Goal: Transaction & Acquisition: Download file/media

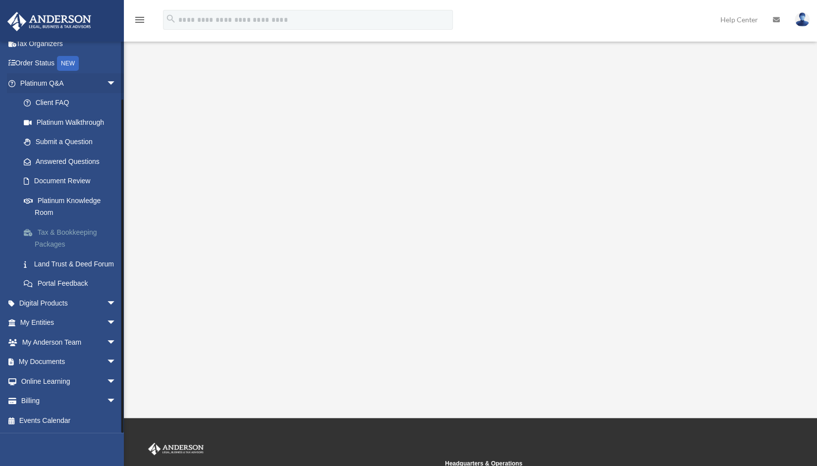
scroll to position [91, 0]
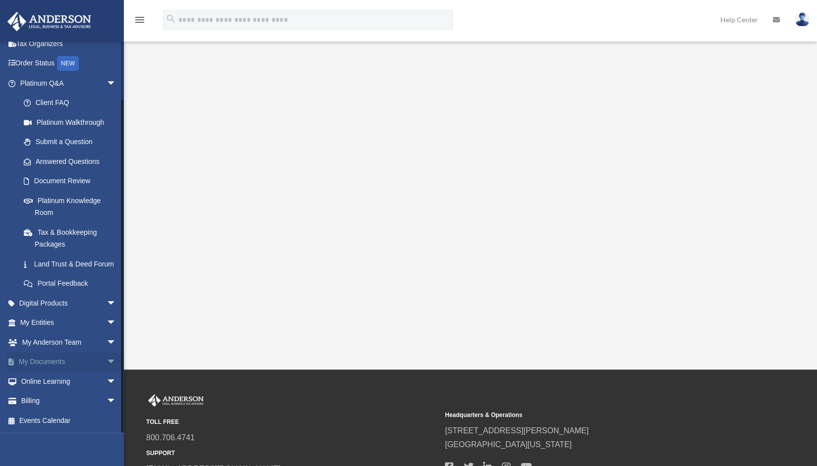
click at [107, 361] on span "arrow_drop_down" at bounding box center [117, 362] width 20 height 20
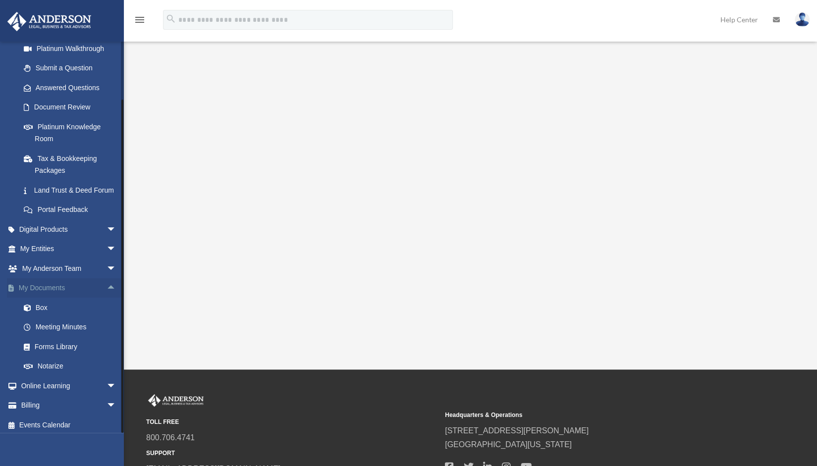
scroll to position [139, 0]
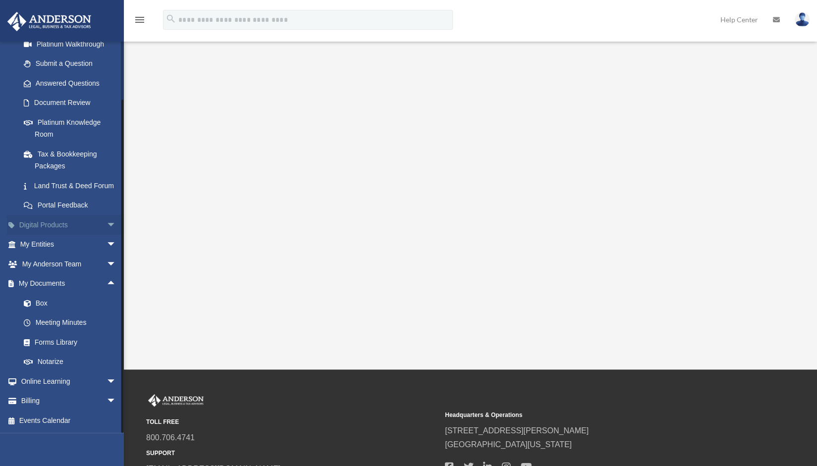
click at [107, 224] on span "arrow_drop_down" at bounding box center [117, 225] width 20 height 20
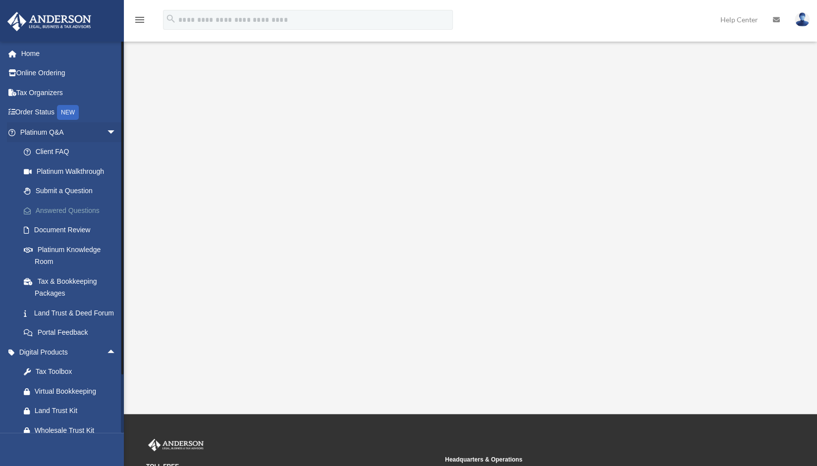
scroll to position [1, 0]
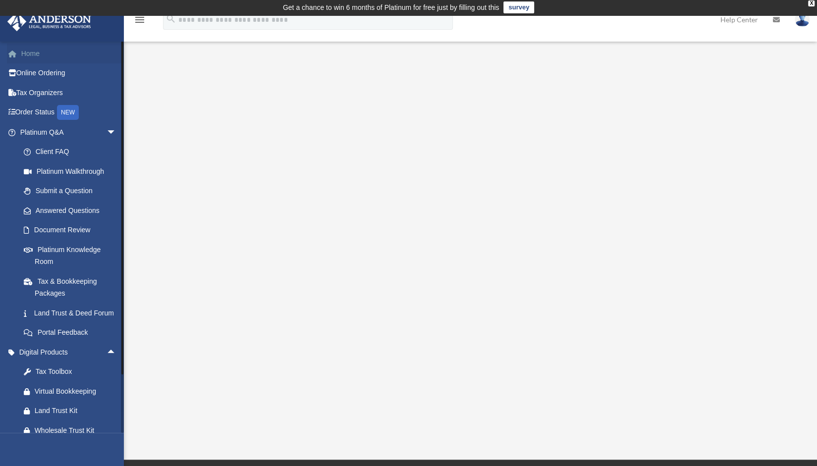
click at [34, 53] on link "Home" at bounding box center [69, 54] width 124 height 20
click at [47, 71] on link "Online Ordering" at bounding box center [69, 73] width 124 height 20
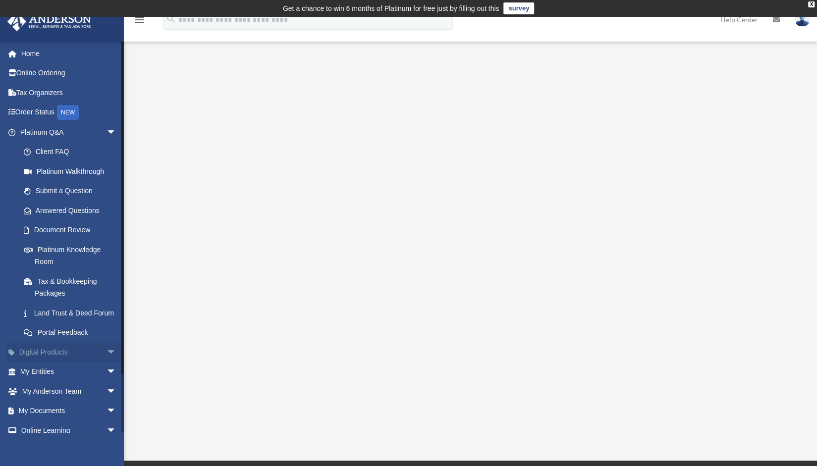
click at [48, 362] on link "Digital Products arrow_drop_down" at bounding box center [69, 352] width 124 height 20
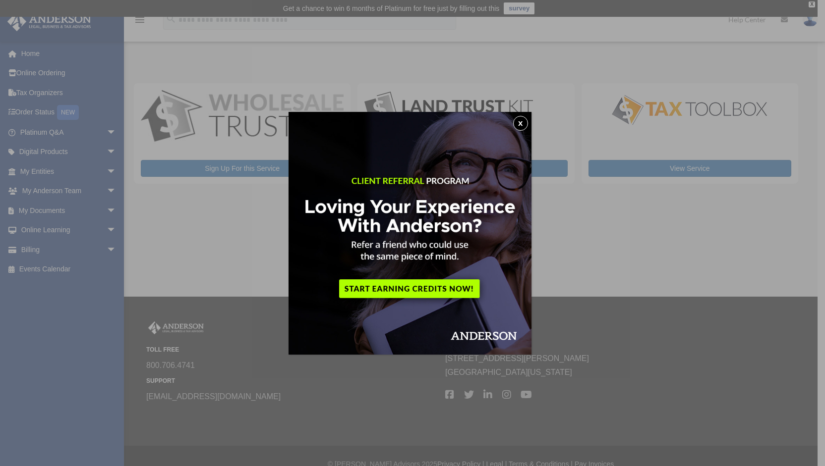
click at [526, 124] on button "x" at bounding box center [520, 123] width 15 height 15
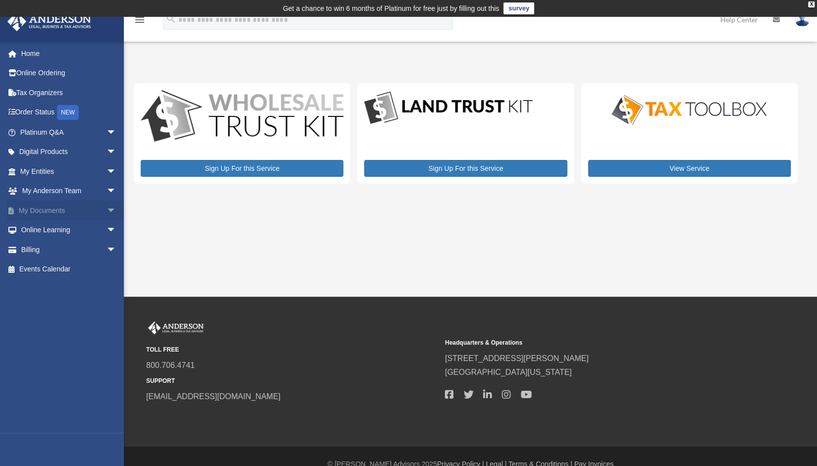
click at [107, 208] on span "arrow_drop_down" at bounding box center [117, 211] width 20 height 20
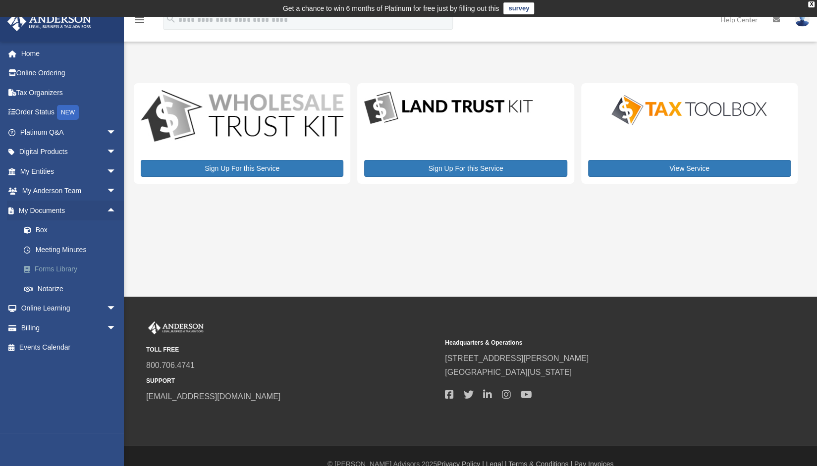
click at [71, 269] on link "Forms Library" at bounding box center [72, 270] width 117 height 20
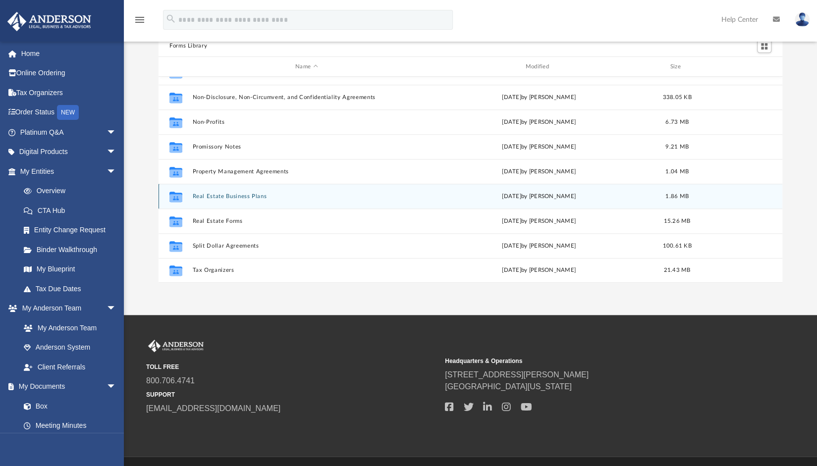
scroll to position [82, 0]
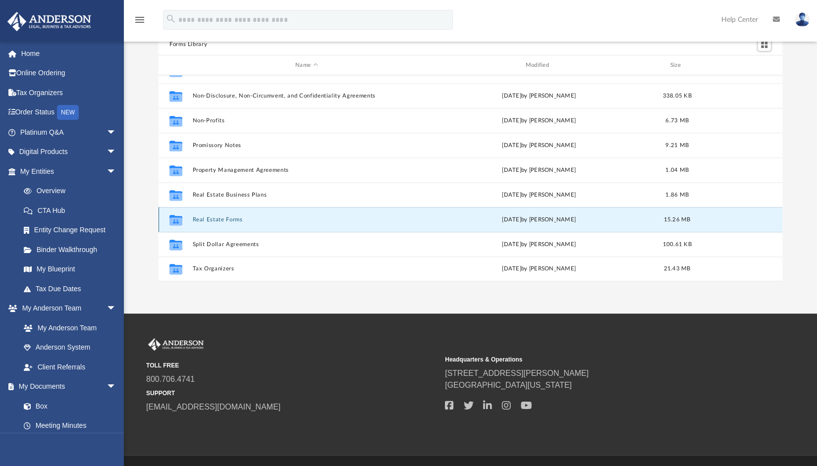
click at [236, 218] on button "Real Estate Forms" at bounding box center [306, 220] width 228 height 6
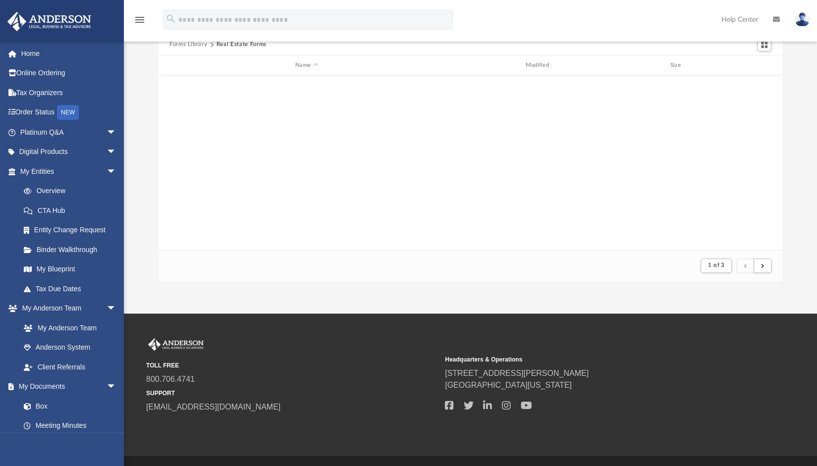
scroll to position [8, 8]
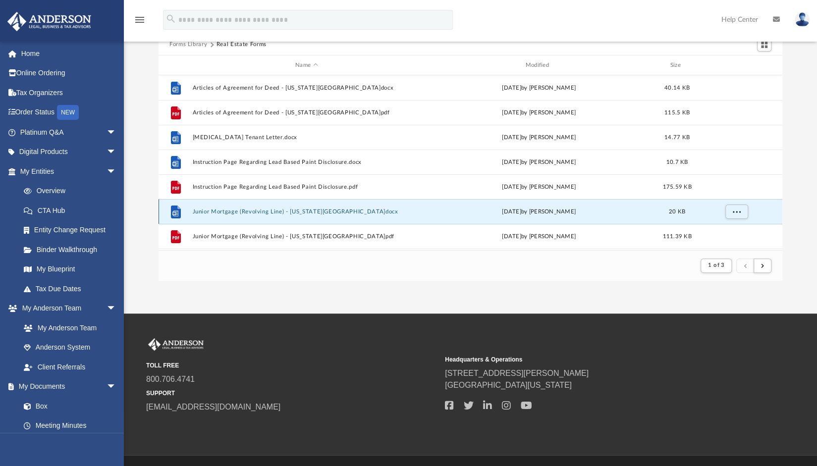
click at [233, 210] on button "Junior Mortgage (Revolving Line) - Minnesota.docx" at bounding box center [306, 212] width 228 height 6
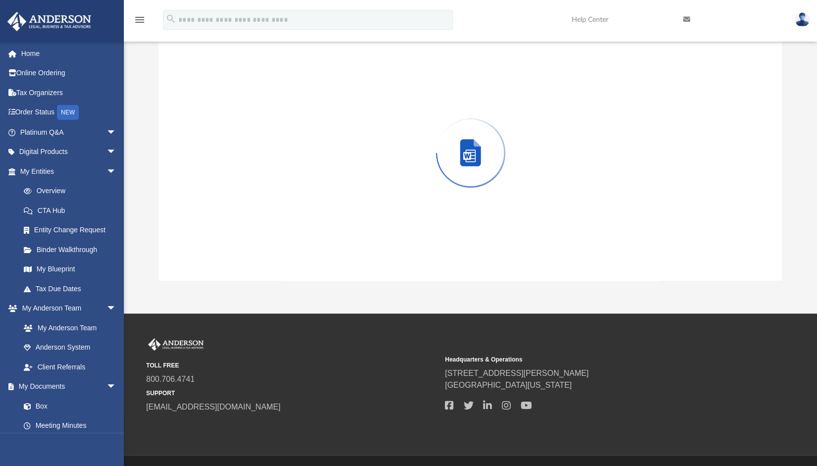
scroll to position [80, 0]
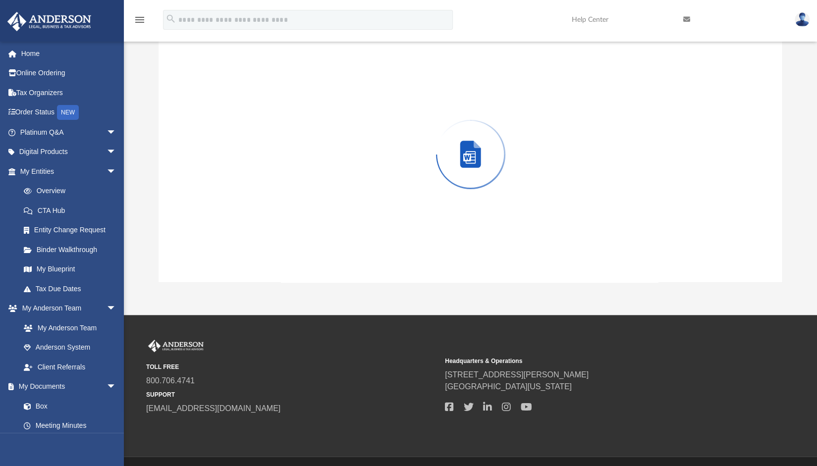
click at [233, 210] on div "Preview" at bounding box center [471, 154] width 624 height 256
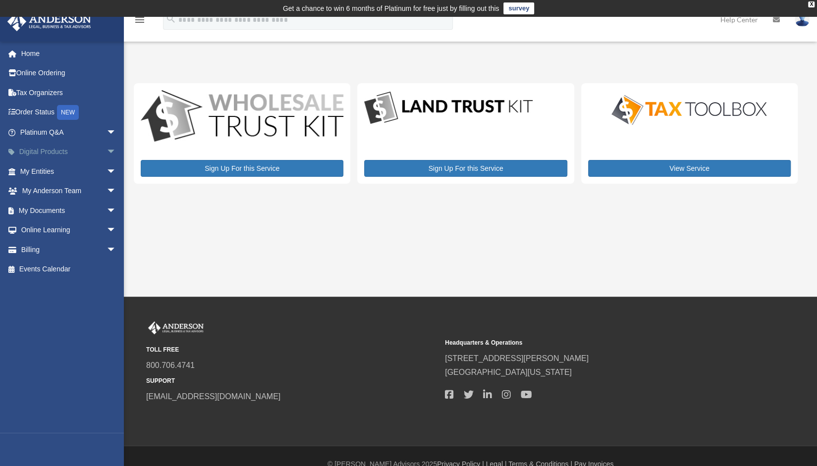
click at [107, 152] on span "arrow_drop_down" at bounding box center [117, 152] width 20 height 20
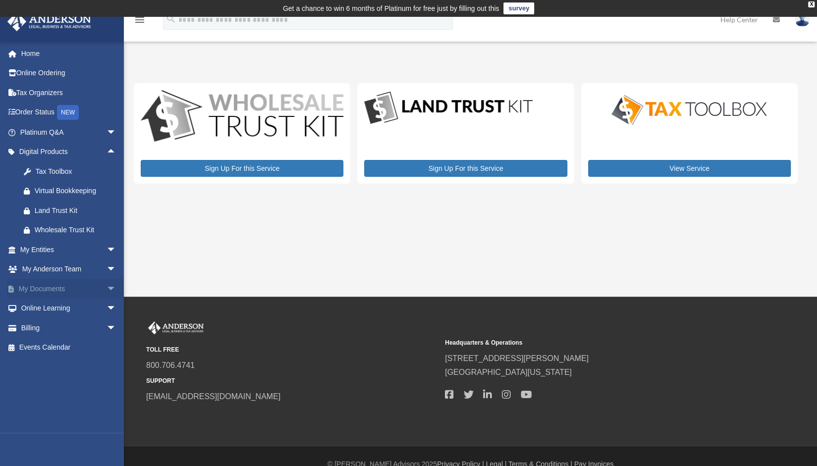
click at [107, 282] on span "arrow_drop_down" at bounding box center [117, 289] width 20 height 20
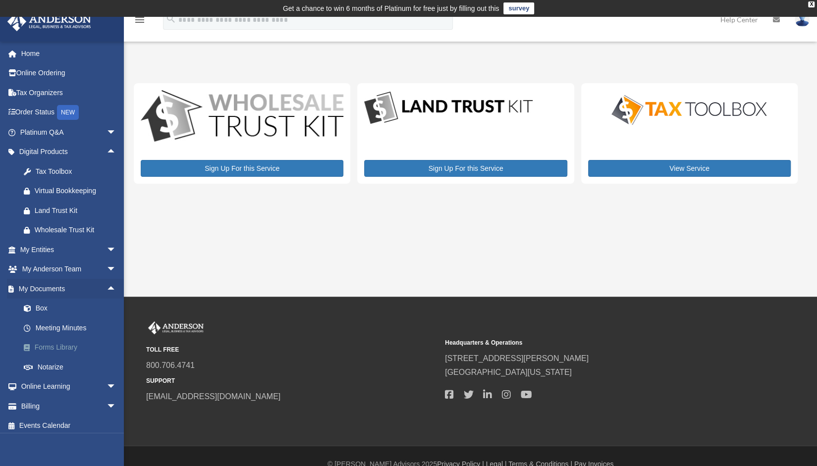
click at [71, 349] on link "Forms Library" at bounding box center [72, 348] width 117 height 20
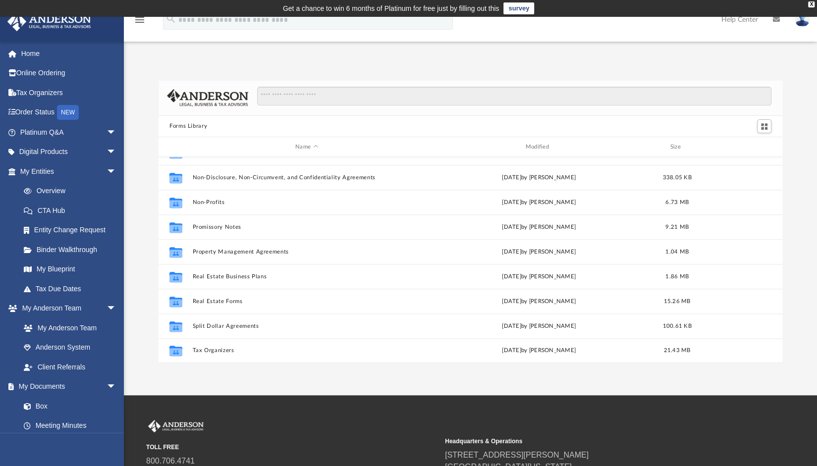
scroll to position [106, 0]
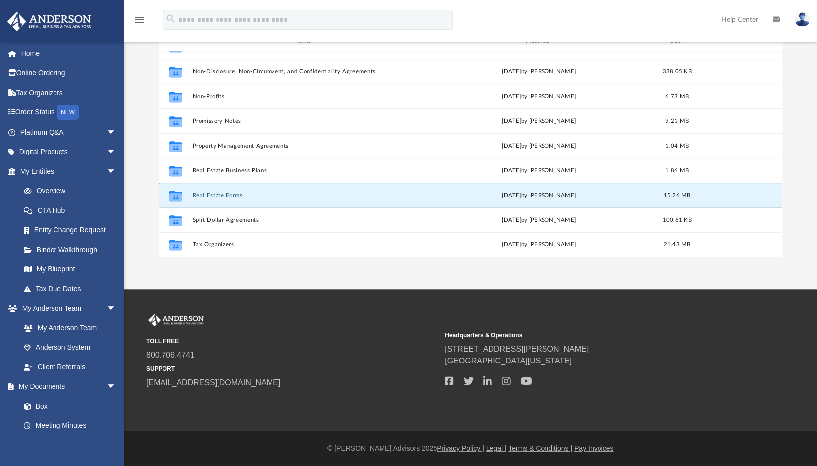
click at [232, 195] on button "Real Estate Forms" at bounding box center [306, 195] width 228 height 6
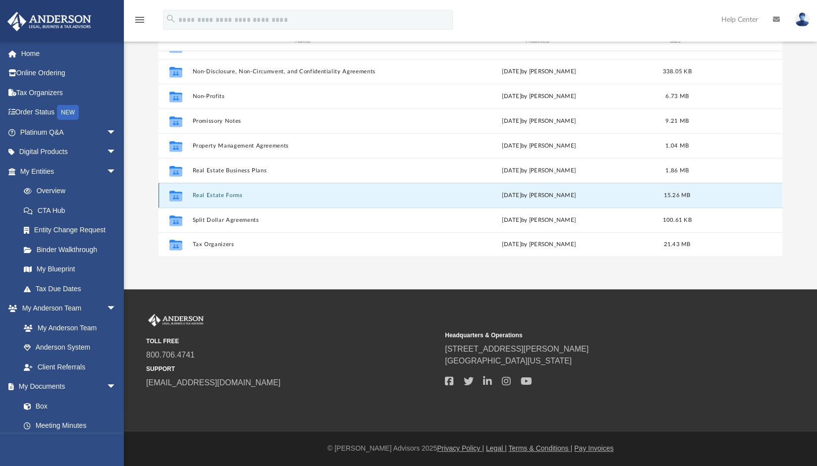
click at [206, 195] on button "Real Estate Forms" at bounding box center [306, 195] width 228 height 6
click at [177, 193] on icon "grid" at bounding box center [175, 197] width 13 height 8
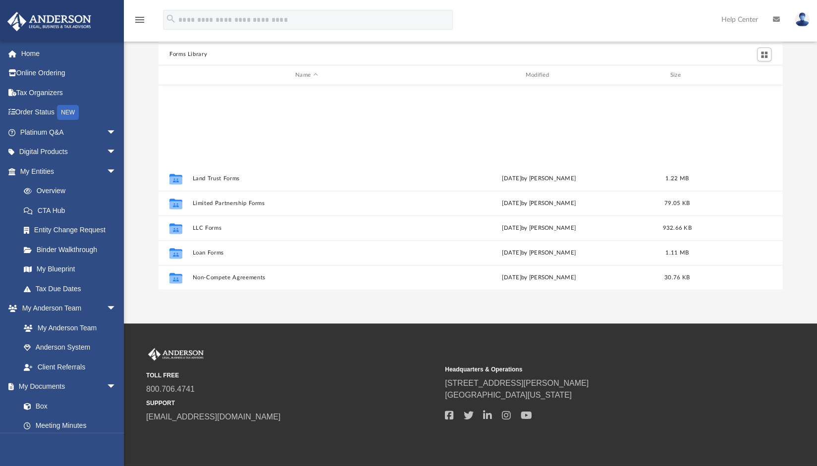
scroll to position [537, 0]
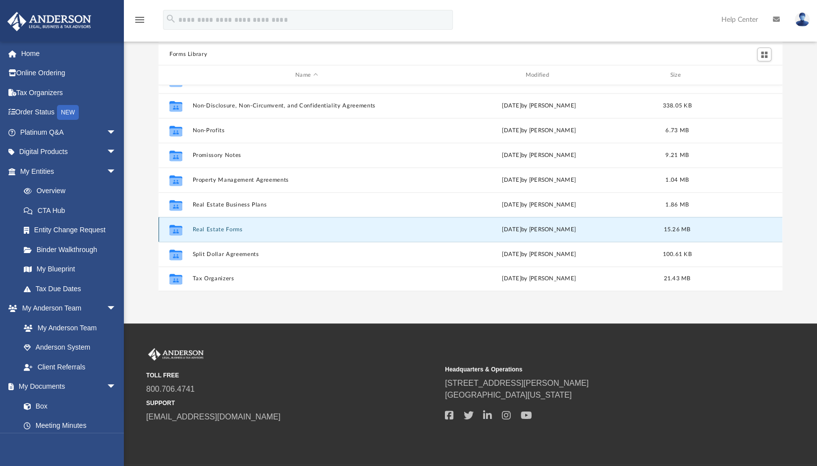
click at [232, 228] on button "Real Estate Forms" at bounding box center [306, 229] width 228 height 6
click at [562, 227] on div "Mon Sep 11 2023 by Mary Acree" at bounding box center [539, 229] width 228 height 9
click at [175, 225] on icon "grid" at bounding box center [175, 230] width 13 height 10
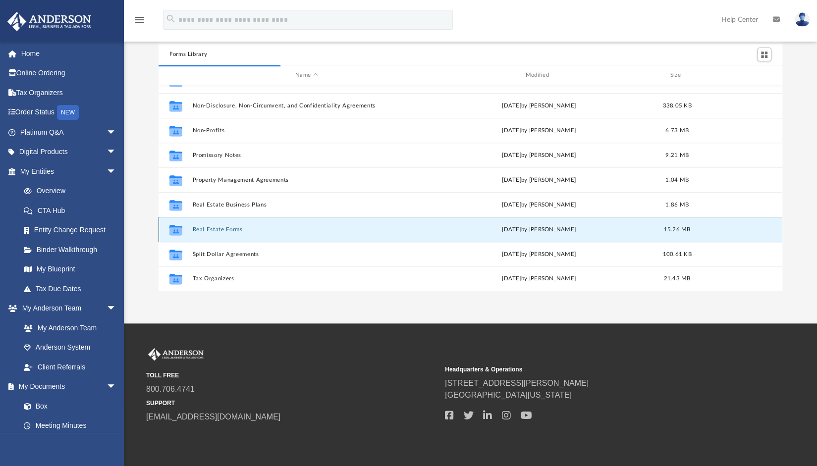
click at [175, 225] on icon "grid" at bounding box center [175, 230] width 13 height 10
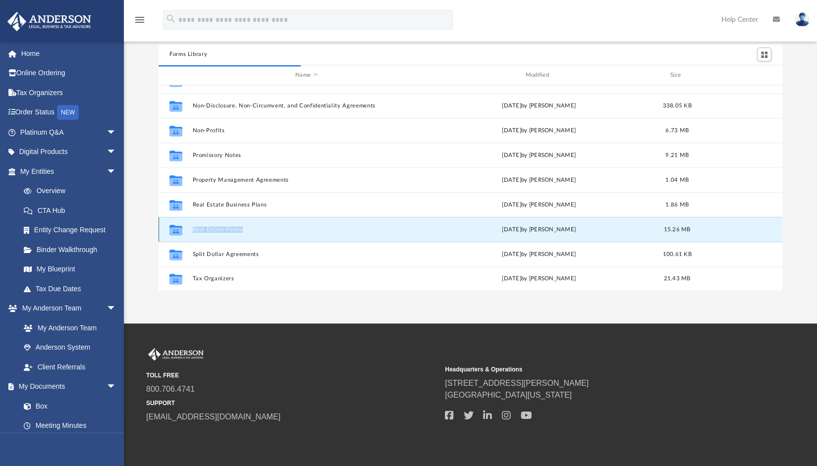
click at [175, 225] on icon "grid" at bounding box center [175, 230] width 13 height 10
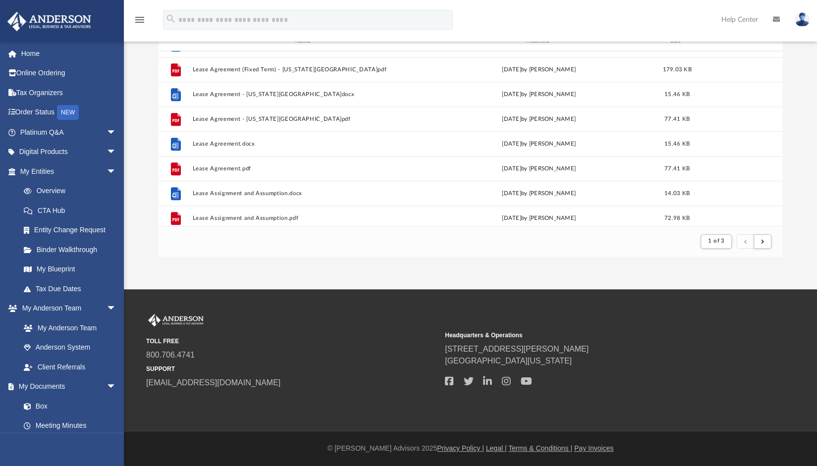
scroll to position [540, 0]
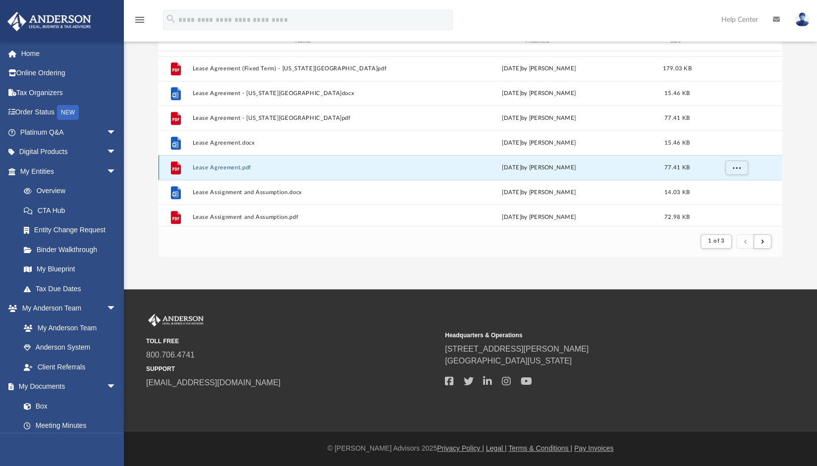
click at [232, 167] on button "Lease Agreement.pdf" at bounding box center [306, 168] width 228 height 6
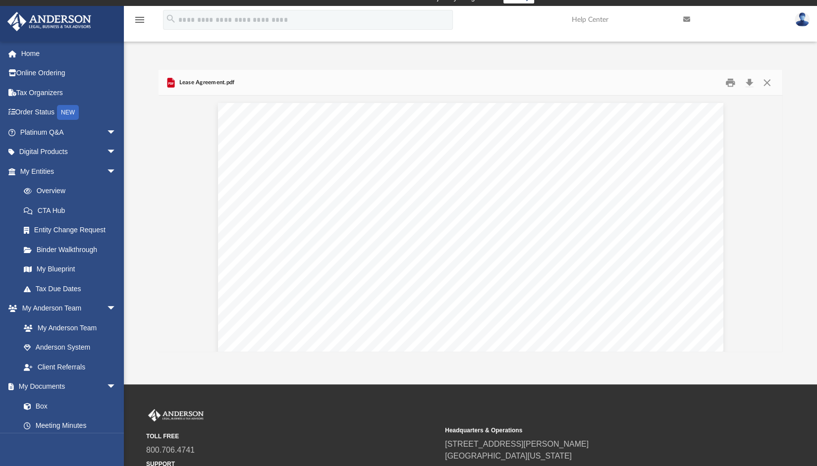
scroll to position [0, 0]
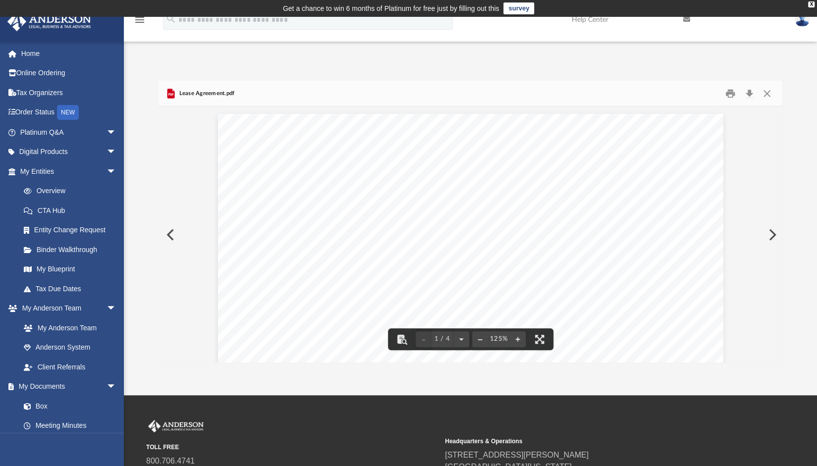
click at [541, 224] on span "______________ , 20___" at bounding box center [592, 223] width 102 height 10
click at [541, 222] on span "______________ , 20___" at bounding box center [592, 223] width 102 height 10
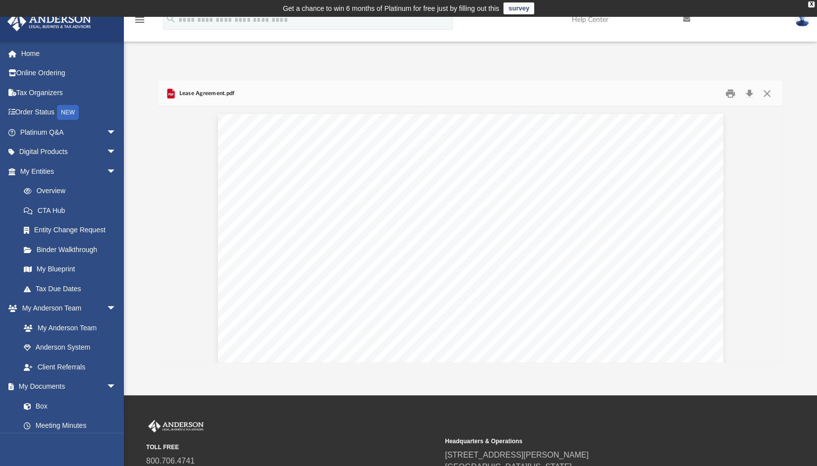
click at [541, 222] on span "______________ , 20___" at bounding box center [592, 223] width 102 height 10
click at [747, 93] on button "Download" at bounding box center [749, 93] width 18 height 15
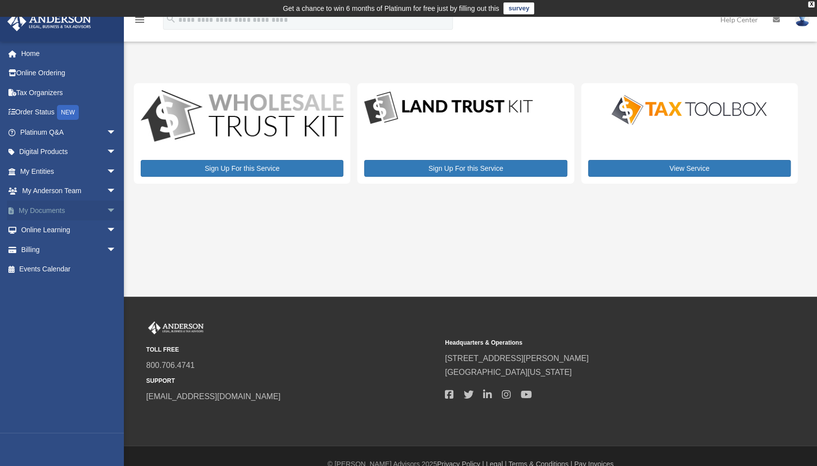
click at [107, 210] on span "arrow_drop_down" at bounding box center [117, 211] width 20 height 20
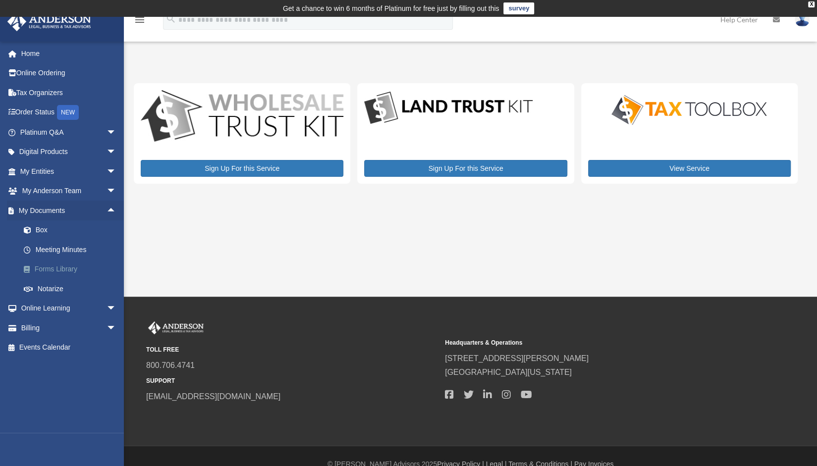
click at [66, 269] on link "Forms Library" at bounding box center [72, 270] width 117 height 20
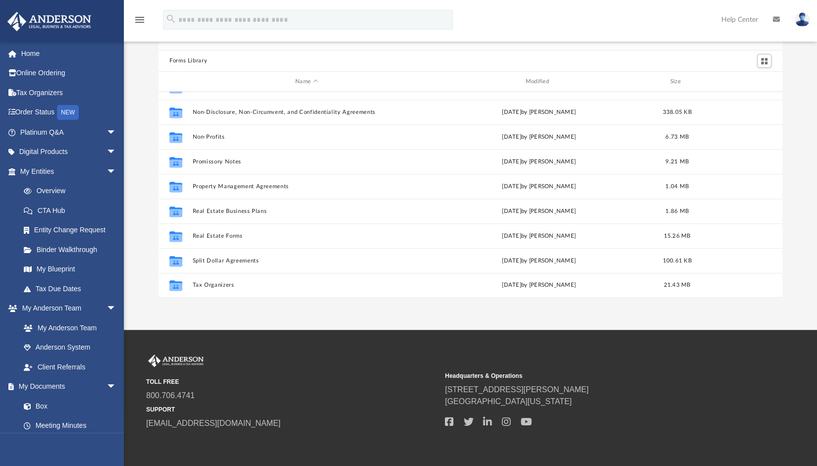
scroll to position [106, 0]
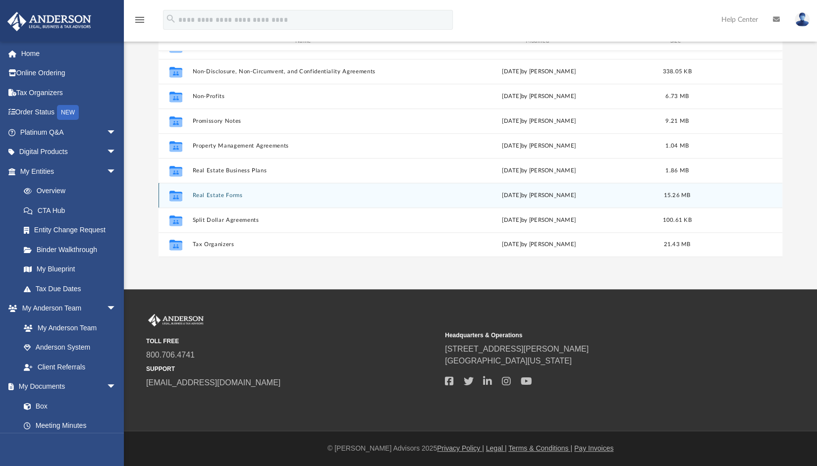
click at [174, 194] on icon "grid" at bounding box center [175, 197] width 13 height 8
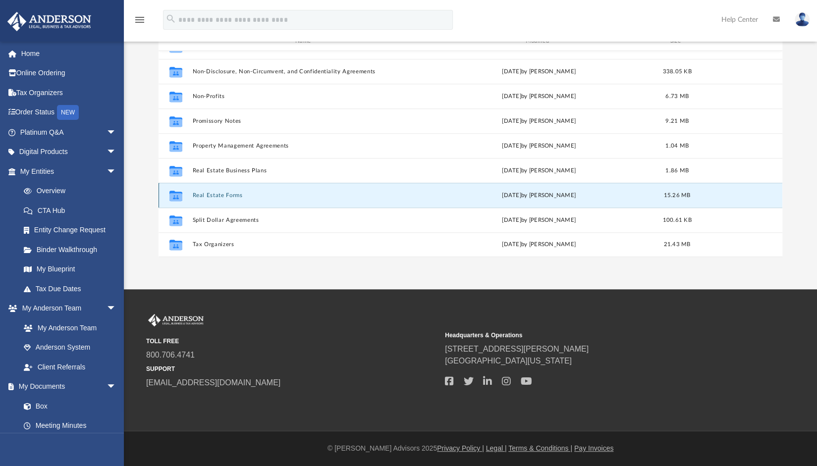
click at [174, 194] on icon "grid" at bounding box center [175, 197] width 13 height 8
